Goal: Book appointment/travel/reservation

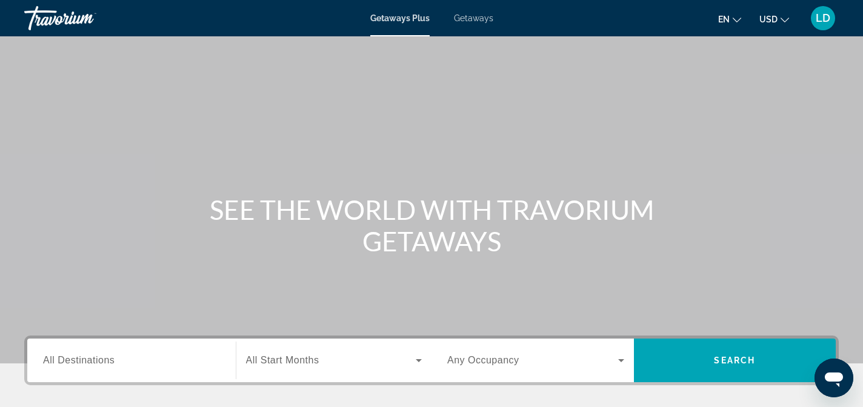
click at [469, 16] on span "Getaways" at bounding box center [473, 18] width 39 height 10
click at [93, 359] on span "All Destinations" at bounding box center [78, 360] width 71 height 10
click at [93, 359] on input "Destination All Destinations" at bounding box center [131, 361] width 177 height 15
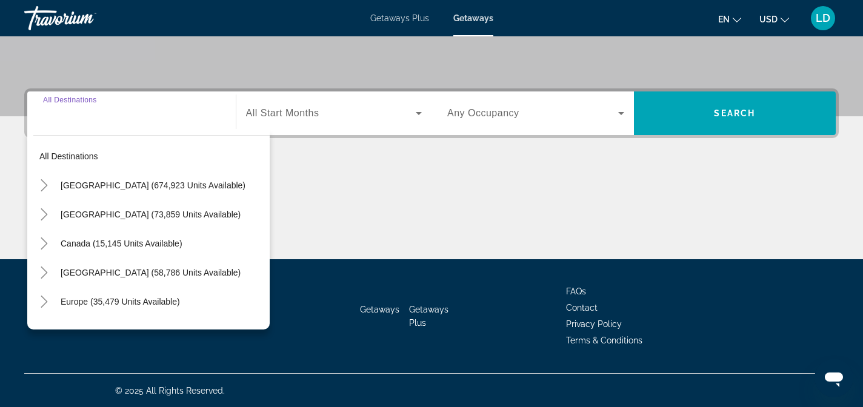
scroll to position [248, 0]
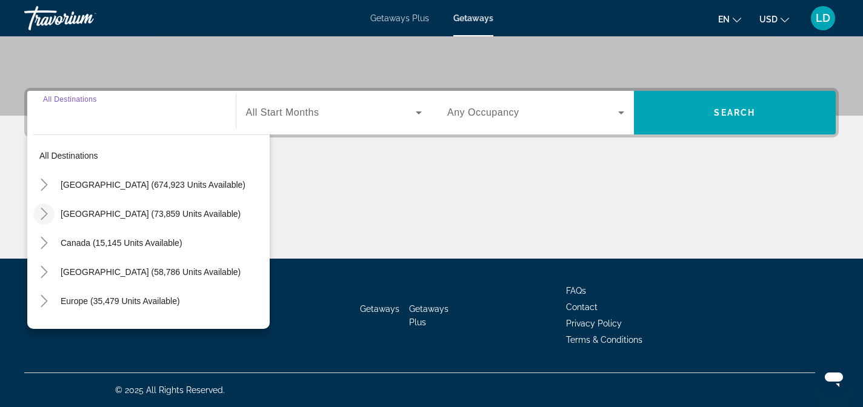
click at [41, 217] on icon "Toggle Mexico (73,859 units available)" at bounding box center [44, 214] width 12 height 12
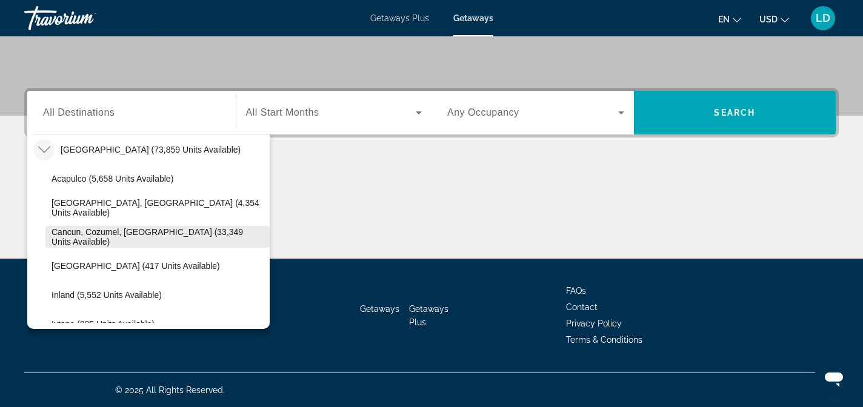
click at [125, 232] on span "Cancun, Cozumel, [GEOGRAPHIC_DATA] (33,349 units available)" at bounding box center [157, 236] width 212 height 19
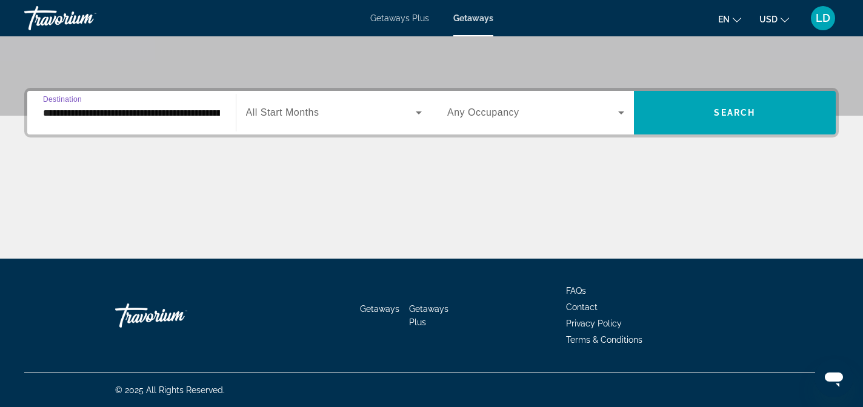
click at [279, 110] on span "All Start Months" at bounding box center [282, 112] width 73 height 10
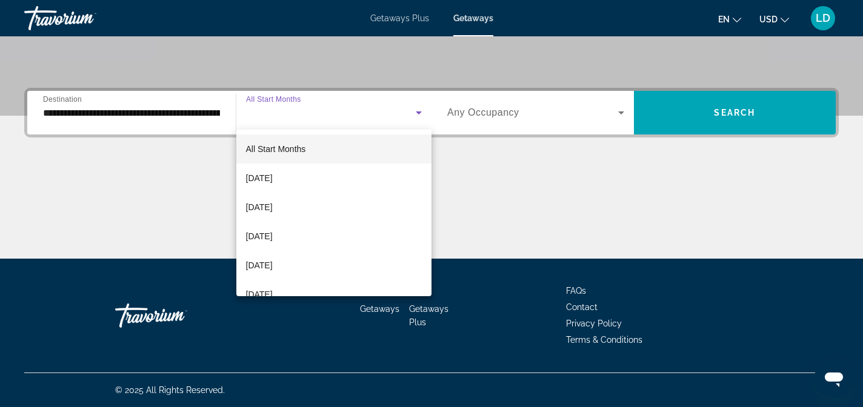
click at [103, 112] on div at bounding box center [431, 203] width 863 height 407
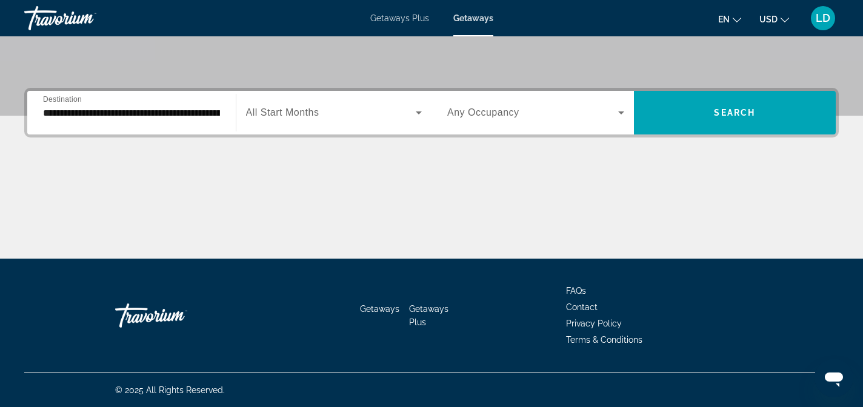
click at [103, 112] on input "**********" at bounding box center [131, 113] width 177 height 15
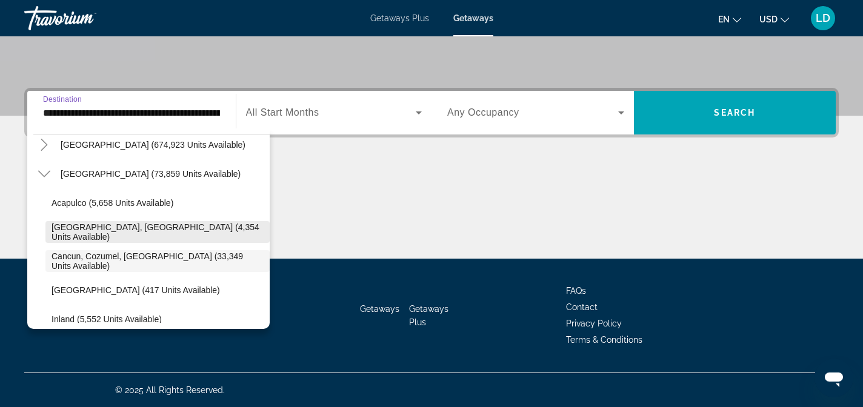
scroll to position [36, 0]
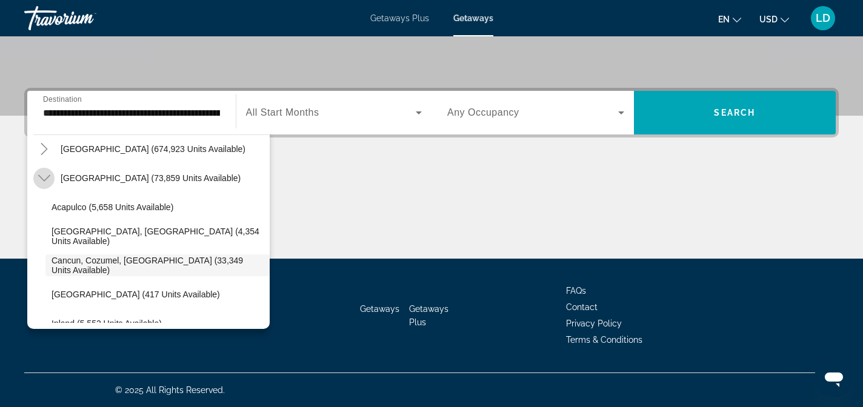
click at [44, 172] on icon "Toggle Mexico (73,859 units available)" at bounding box center [44, 178] width 12 height 12
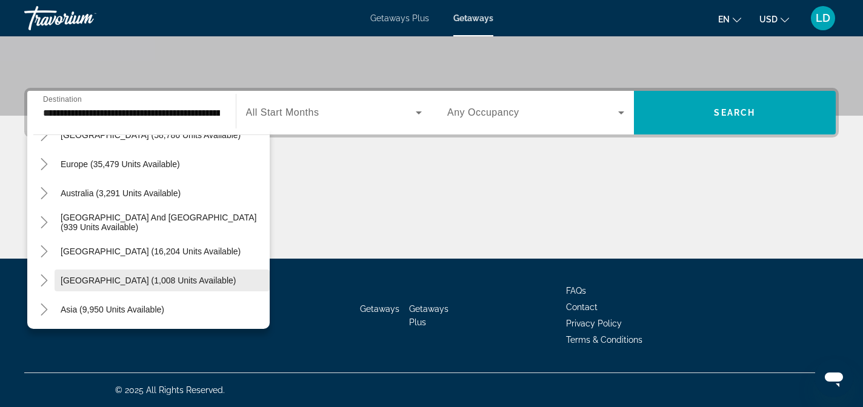
scroll to position [0, 0]
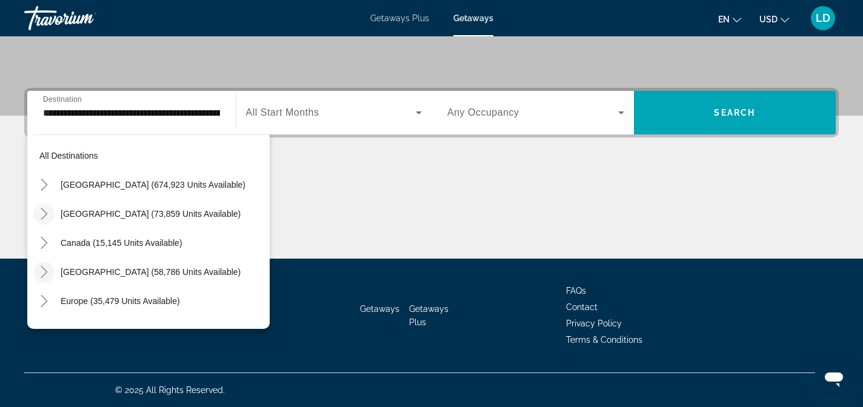
click at [45, 272] on icon "Toggle Caribbean & Atlantic Islands (58,786 units available)" at bounding box center [44, 272] width 12 height 12
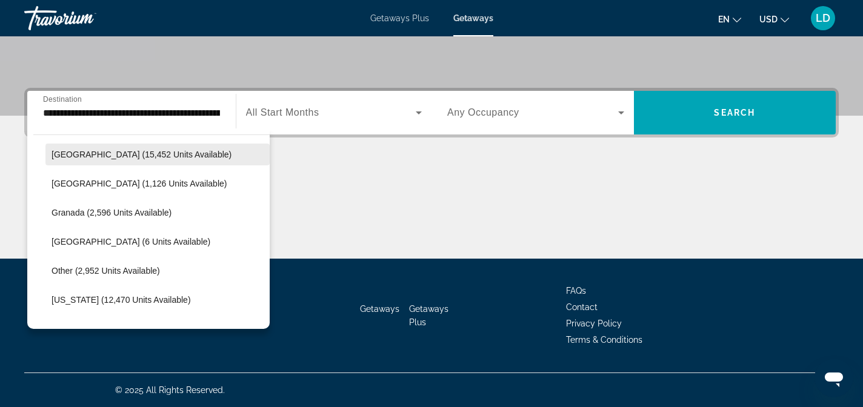
scroll to position [235, 0]
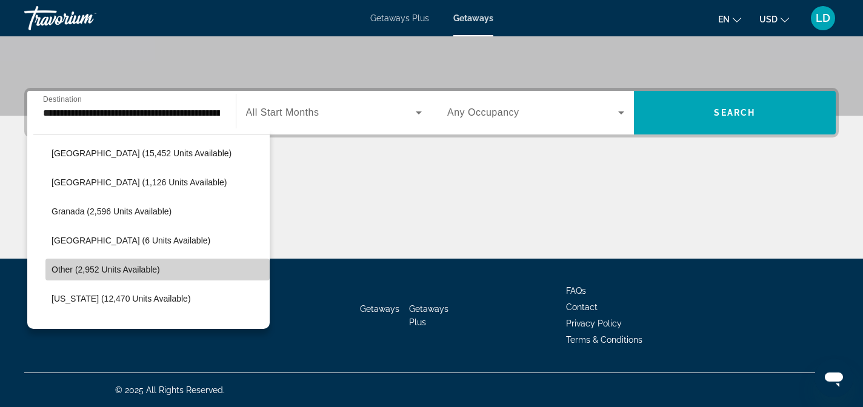
click at [113, 265] on span "Other (2,952 units available)" at bounding box center [105, 270] width 108 height 10
type input "**********"
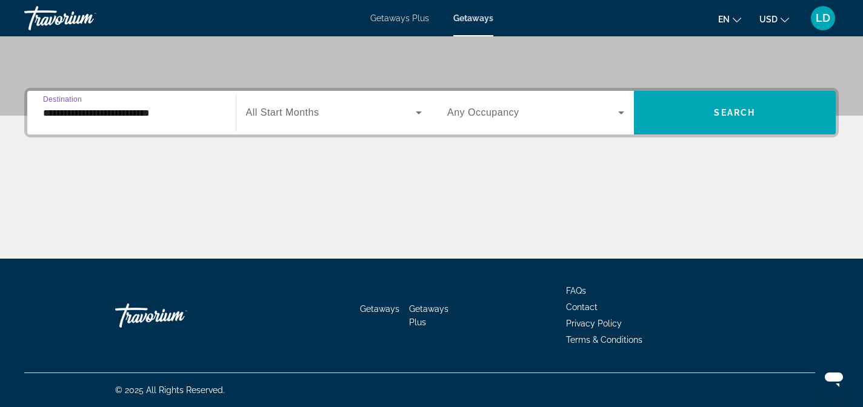
click at [314, 119] on span "Search widget" at bounding box center [331, 112] width 170 height 15
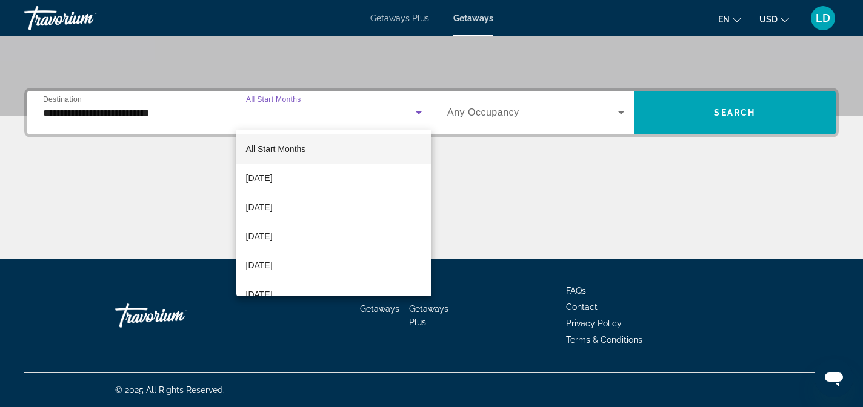
click at [314, 119] on div at bounding box center [431, 203] width 863 height 407
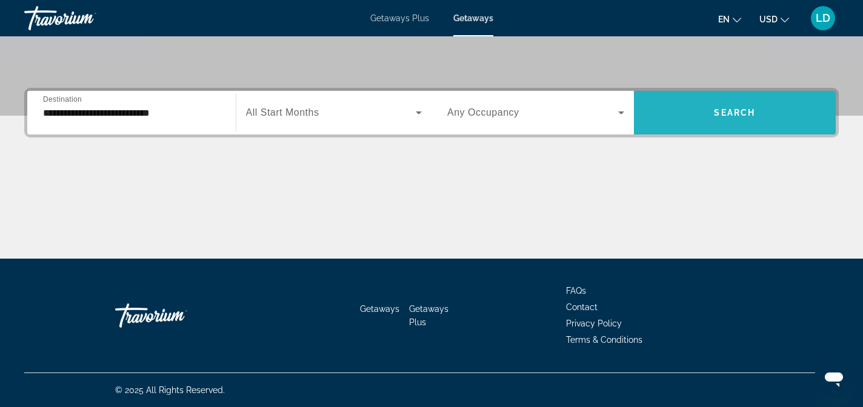
click at [665, 101] on span "Search widget" at bounding box center [735, 112] width 202 height 29
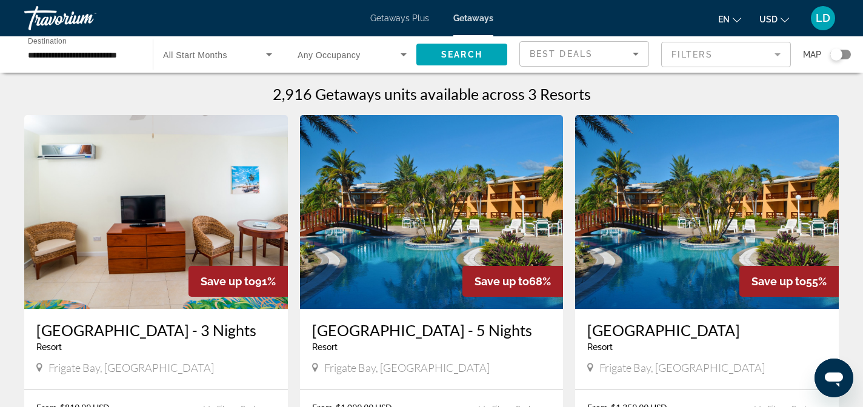
click at [88, 61] on input "**********" at bounding box center [82, 55] width 109 height 15
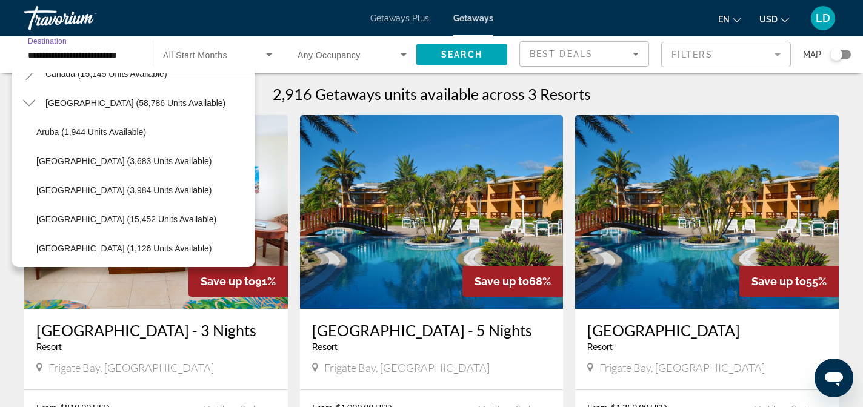
scroll to position [107, 0]
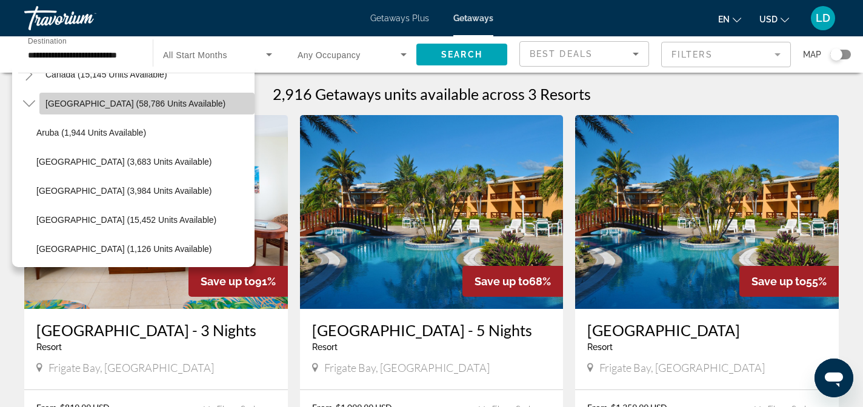
click at [76, 95] on span "Search widget" at bounding box center [146, 103] width 215 height 29
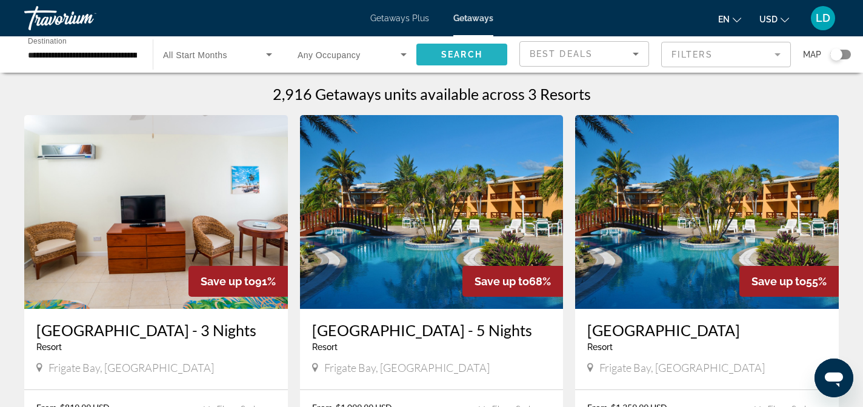
click at [460, 57] on span "Search" at bounding box center [461, 55] width 41 height 10
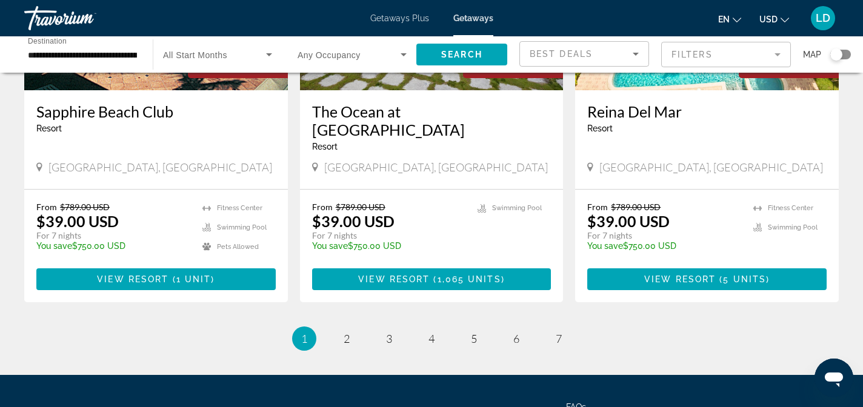
scroll to position [1487, 0]
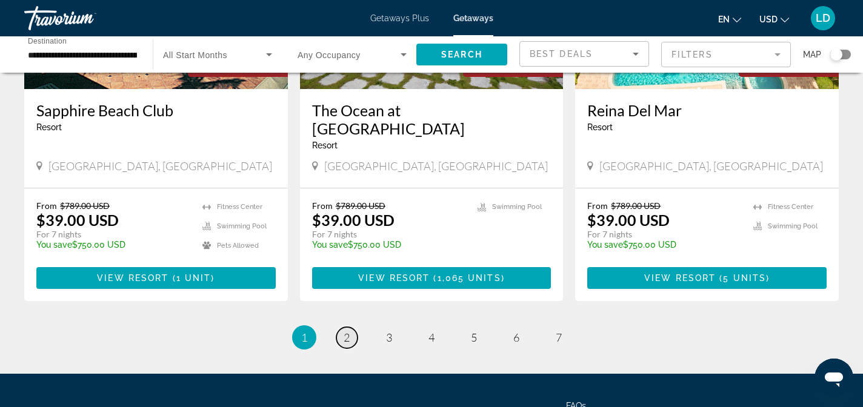
click at [345, 331] on span "2" at bounding box center [346, 337] width 6 height 13
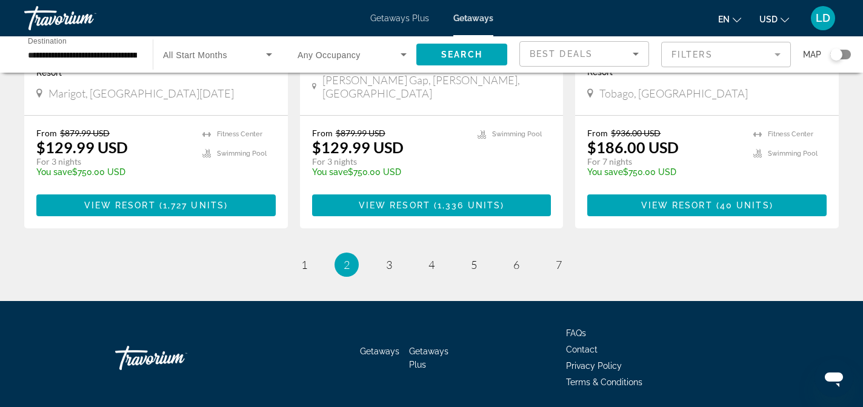
scroll to position [1608, 0]
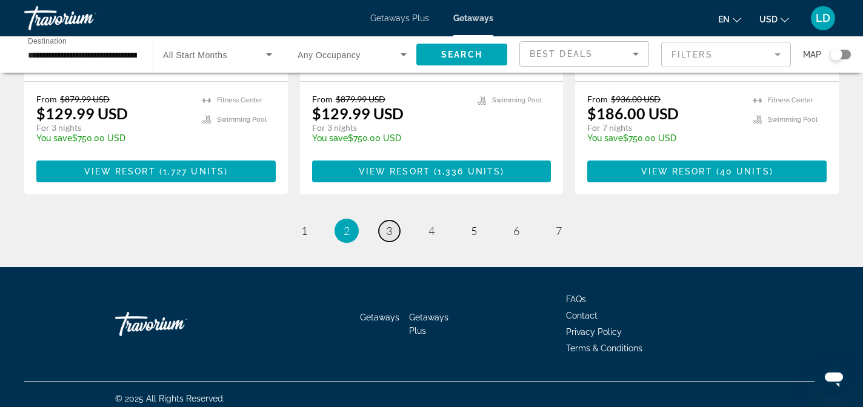
click at [387, 227] on span "3" at bounding box center [389, 230] width 6 height 13
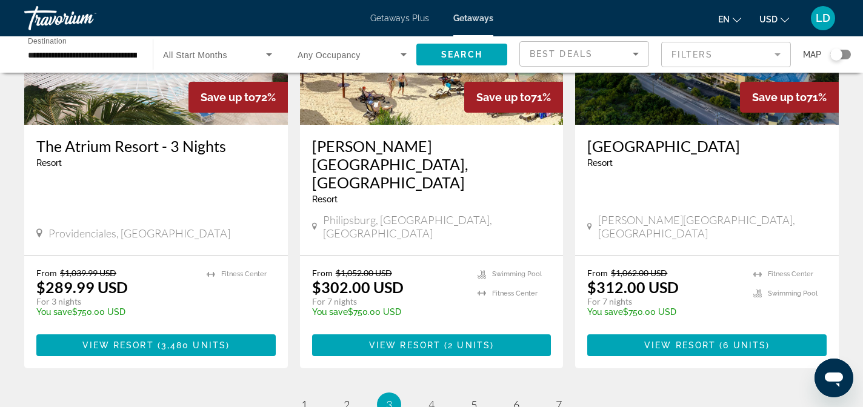
scroll to position [1589, 0]
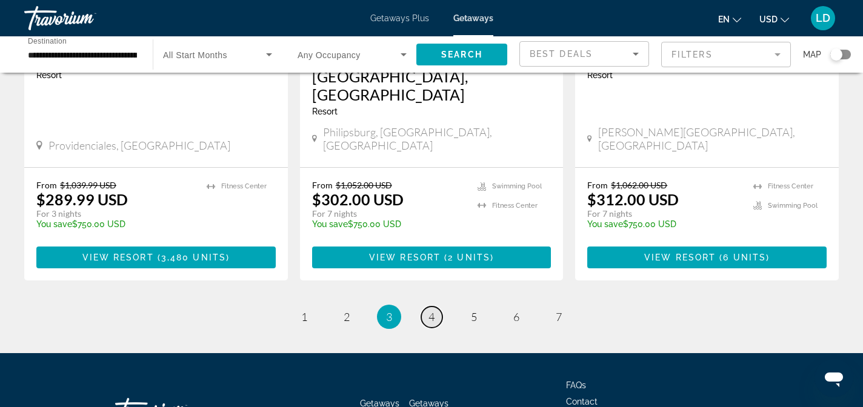
click at [430, 310] on span "4" at bounding box center [431, 316] width 6 height 13
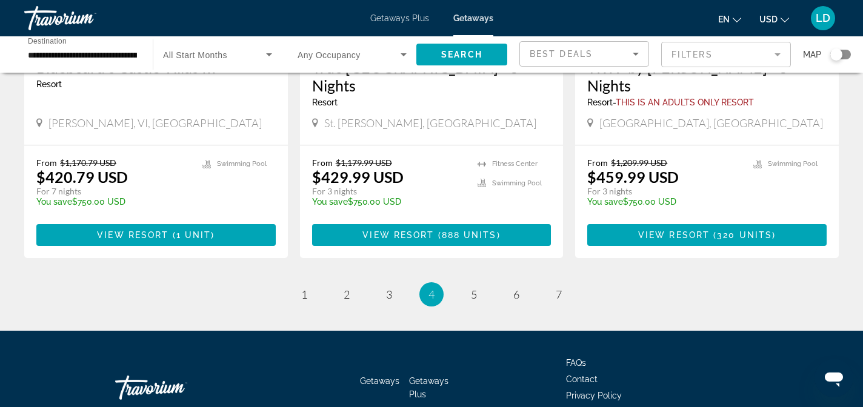
scroll to position [1608, 0]
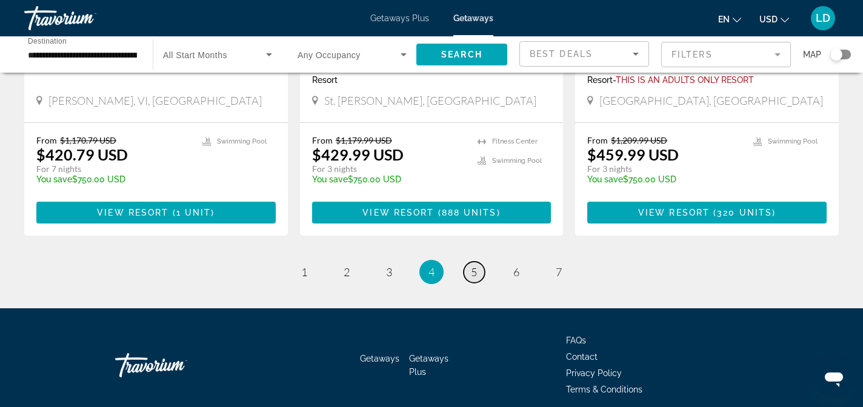
click at [477, 262] on link "page 5" at bounding box center [473, 272] width 21 height 21
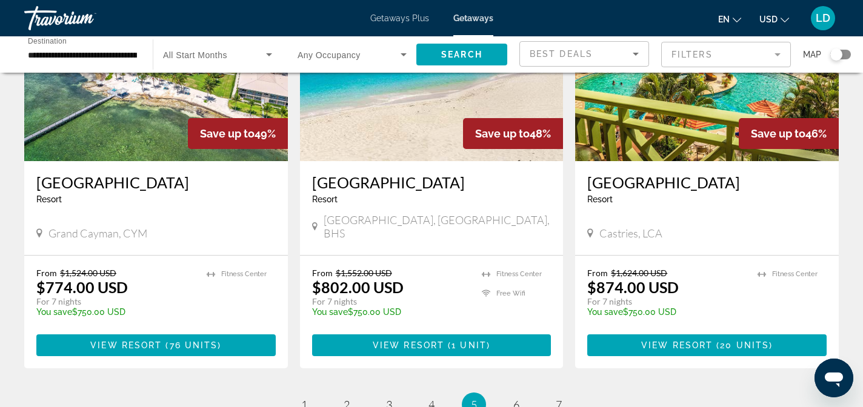
scroll to position [1589, 0]
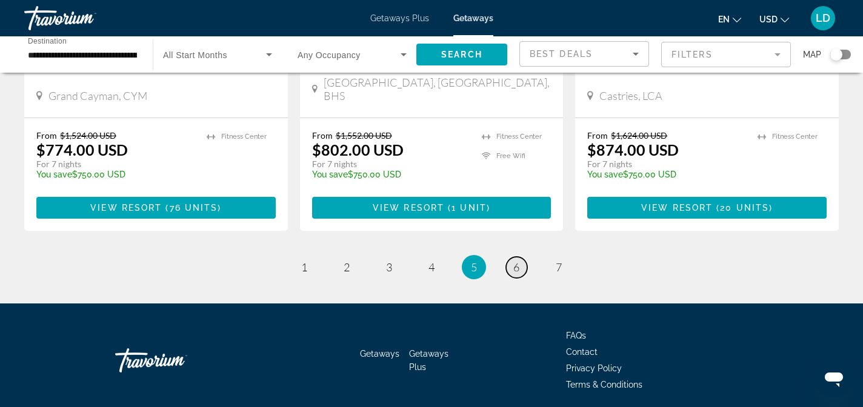
click at [513, 260] on span "6" at bounding box center [516, 266] width 6 height 13
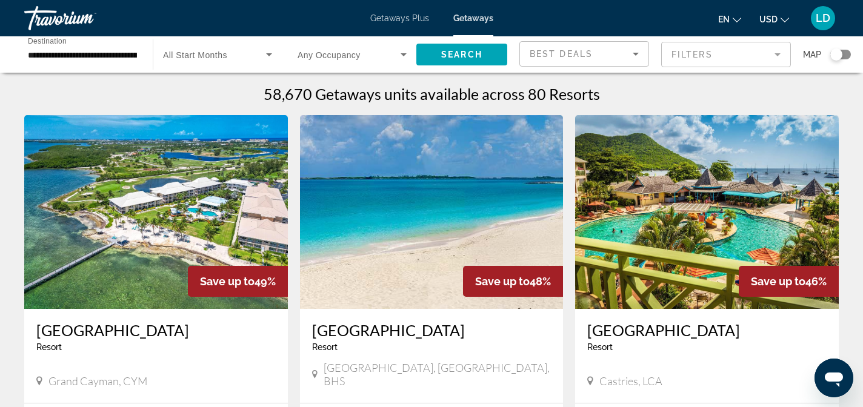
click at [121, 55] on input "**********" at bounding box center [82, 55] width 109 height 15
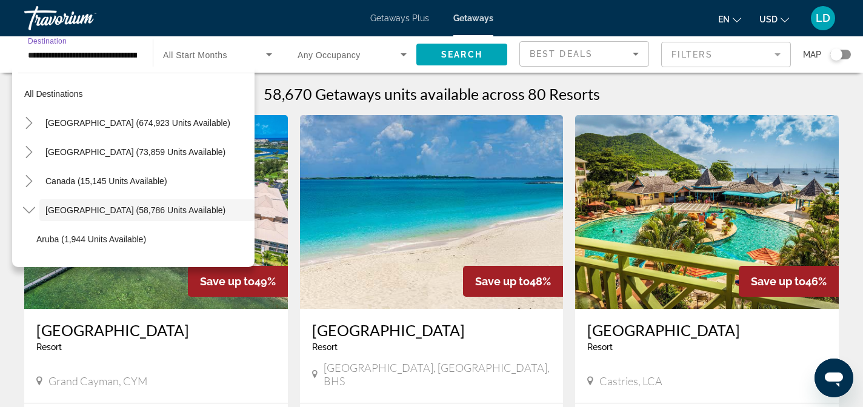
scroll to position [43, 0]
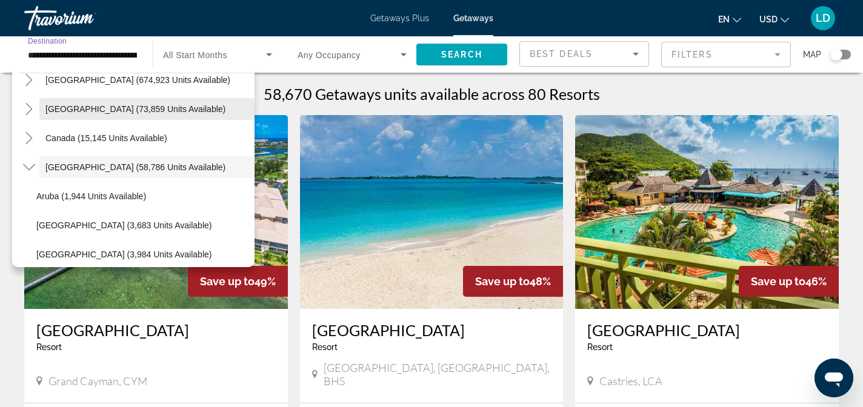
click at [55, 102] on span "Search widget" at bounding box center [146, 109] width 215 height 29
type input "**********"
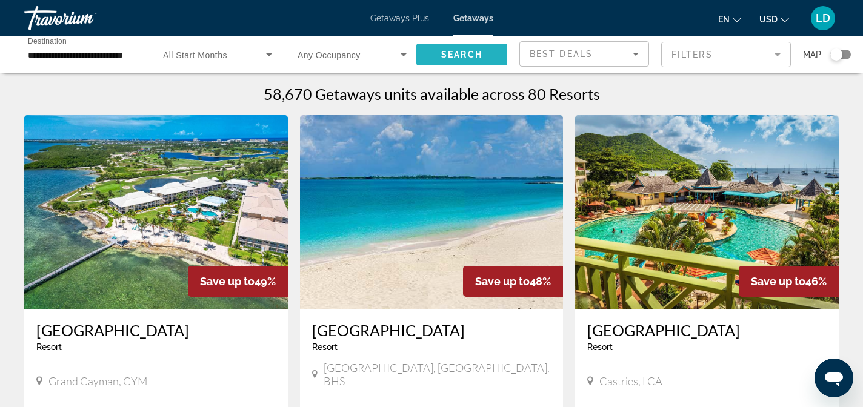
click at [455, 57] on span "Search" at bounding box center [461, 55] width 41 height 10
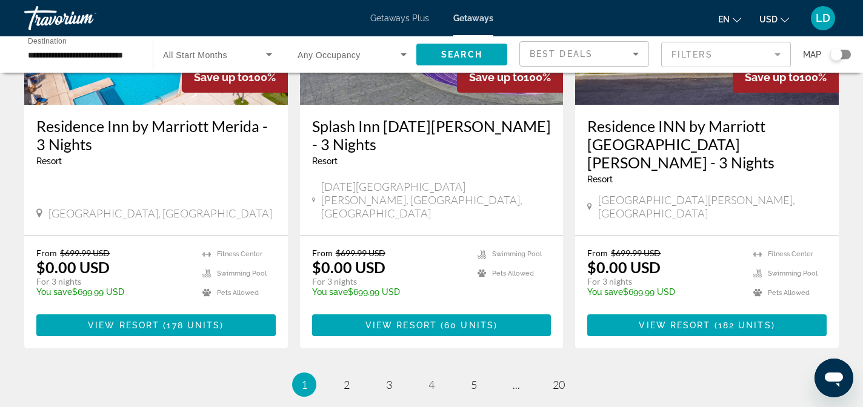
scroll to position [1590, 0]
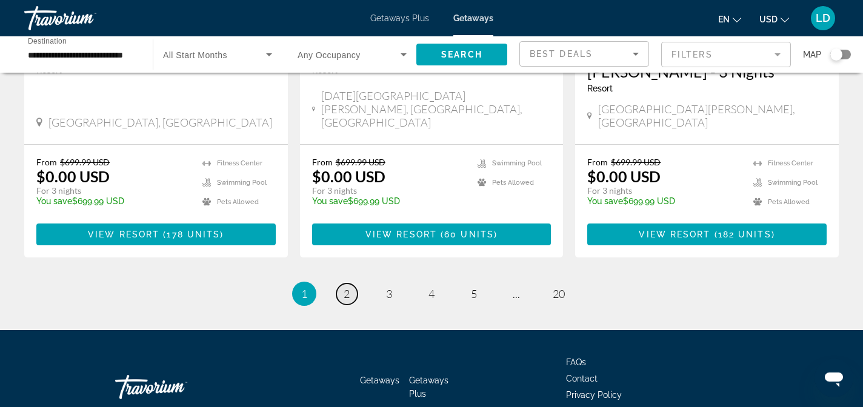
click at [348, 287] on span "2" at bounding box center [346, 293] width 6 height 13
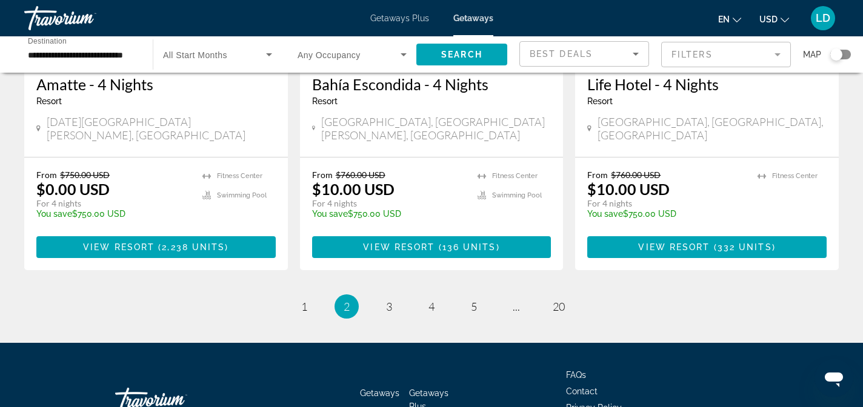
scroll to position [1607, 0]
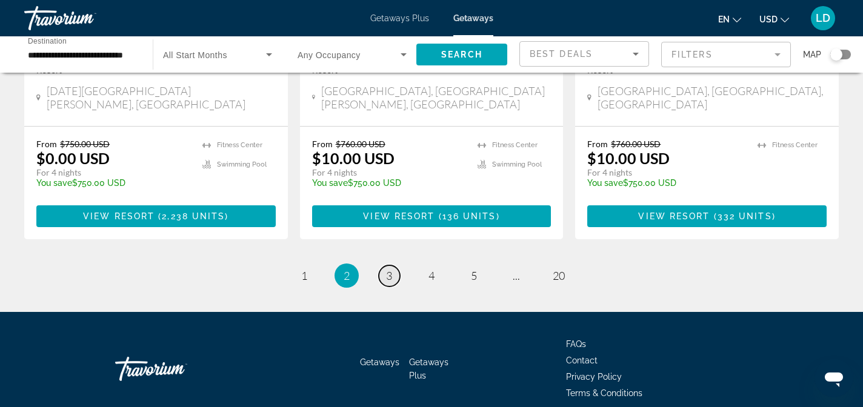
click at [389, 269] on span "3" at bounding box center [389, 275] width 6 height 13
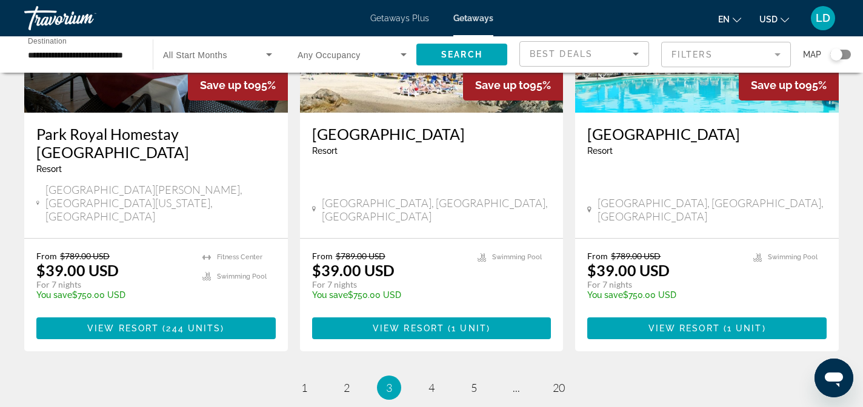
scroll to position [1541, 0]
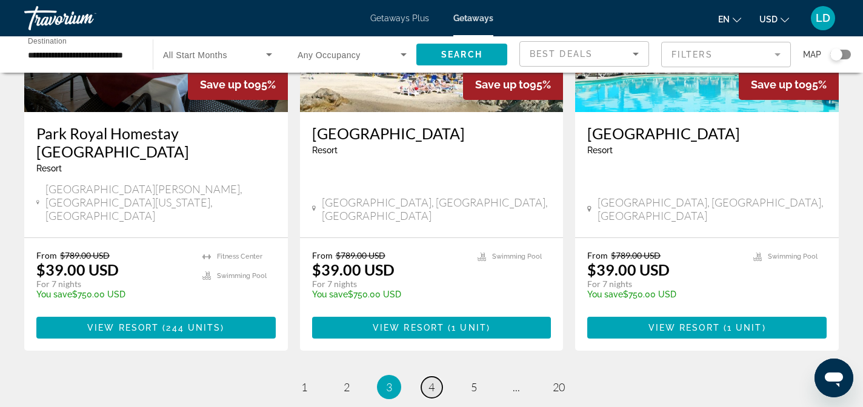
click at [436, 377] on link "page 4" at bounding box center [431, 387] width 21 height 21
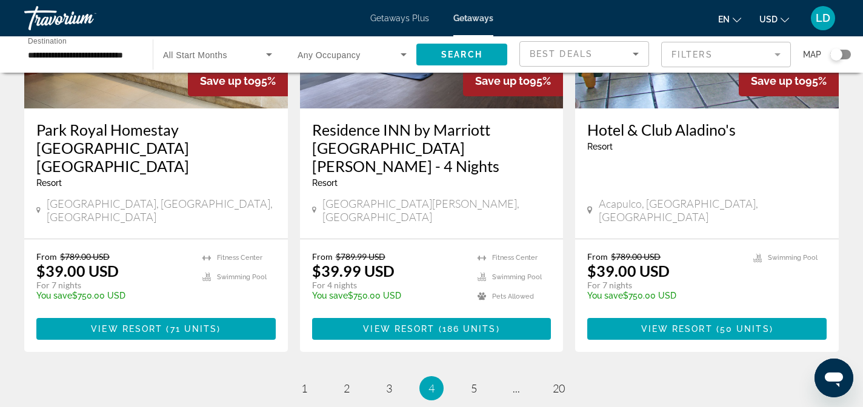
scroll to position [1550, 0]
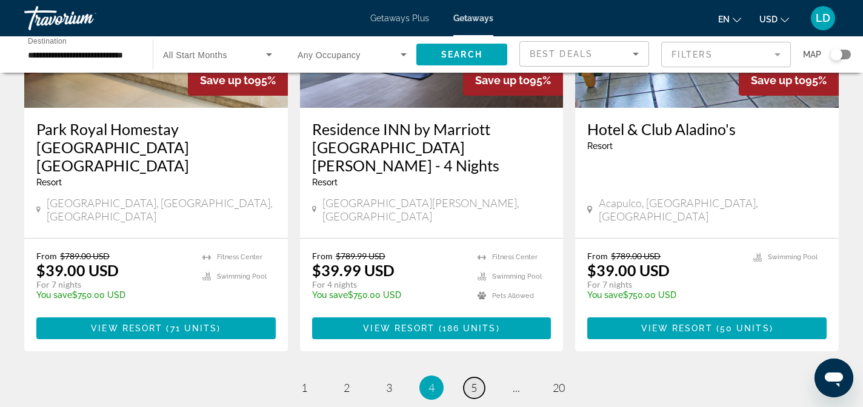
click at [471, 381] on span "5" at bounding box center [474, 387] width 6 height 13
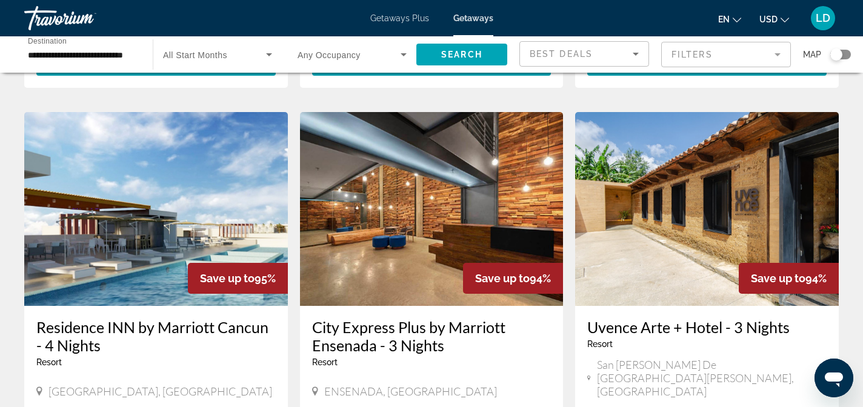
scroll to position [907, 0]
